Goal: Task Accomplishment & Management: Use online tool/utility

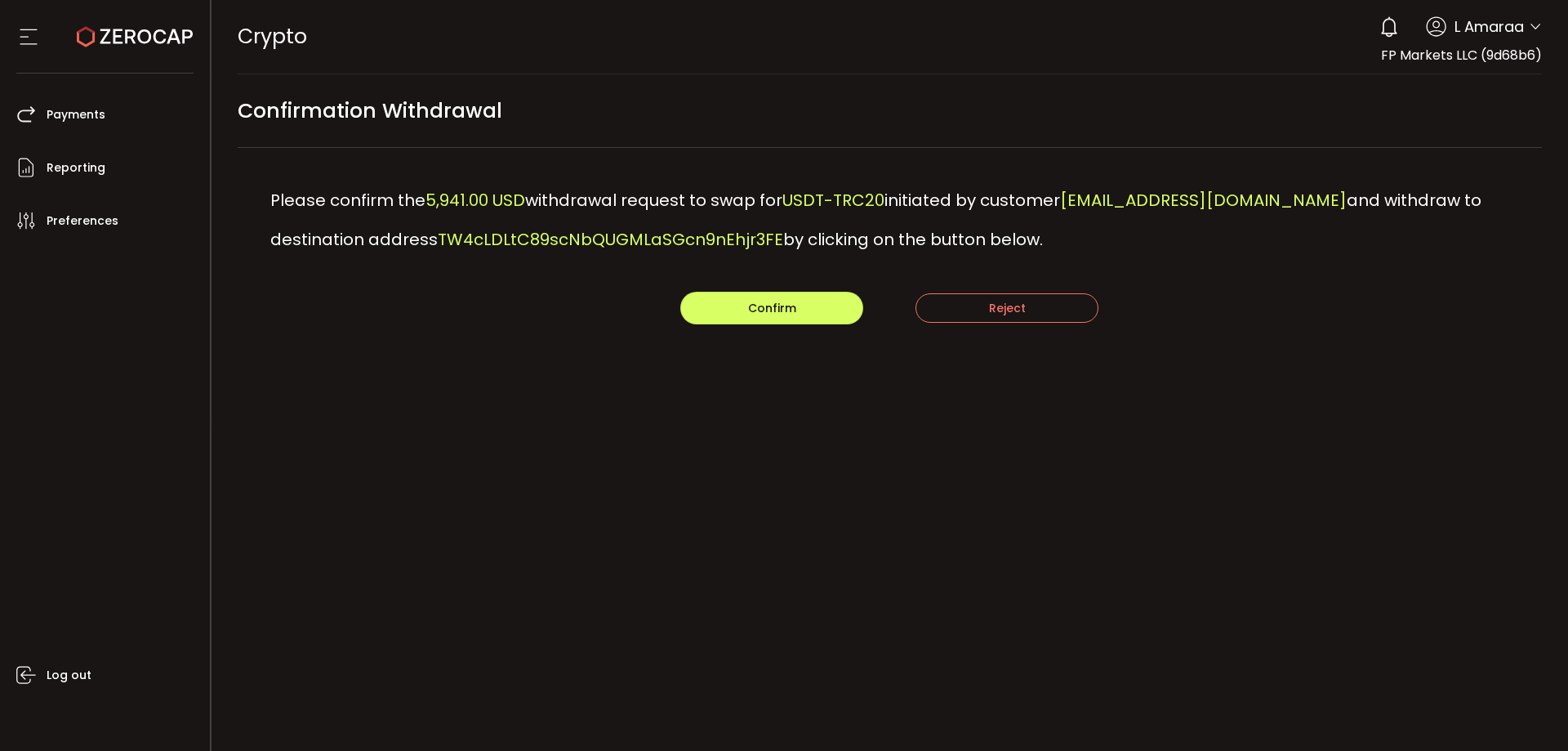
click at [619, 241] on span "TW4cLDLtC89scNbQUGMLaSGcn9nEhjr3FE" at bounding box center [610, 239] width 346 height 23
click at [742, 299] on button "Confirm" at bounding box center [772, 308] width 183 height 33
click at [746, 318] on button "Confirm" at bounding box center [772, 308] width 183 height 33
